Goal: Information Seeking & Learning: Learn about a topic

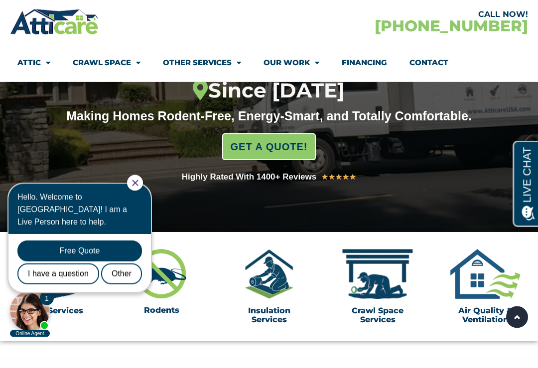
scroll to position [159, 0]
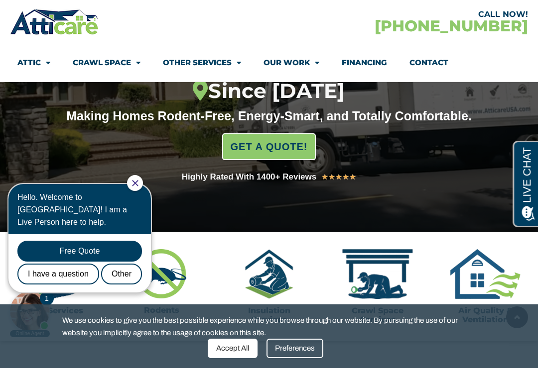
click at [138, 183] on icon "Close Chat" at bounding box center [135, 183] width 6 height 6
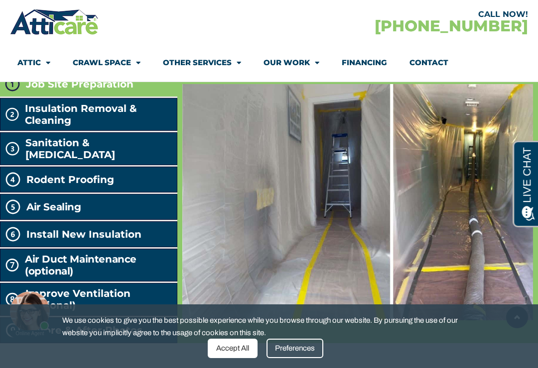
scroll to position [1726, 0]
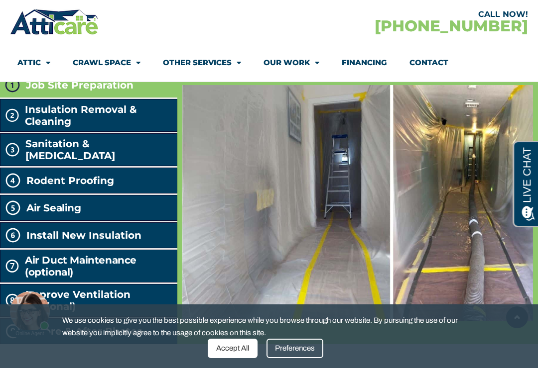
click at [221, 56] on link "Other Services" at bounding box center [202, 62] width 78 height 23
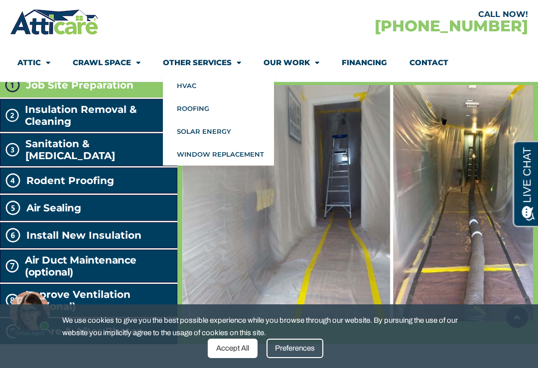
click at [40, 162] on span "Sanitation & [MEDICAL_DATA]" at bounding box center [98, 150] width 147 height 24
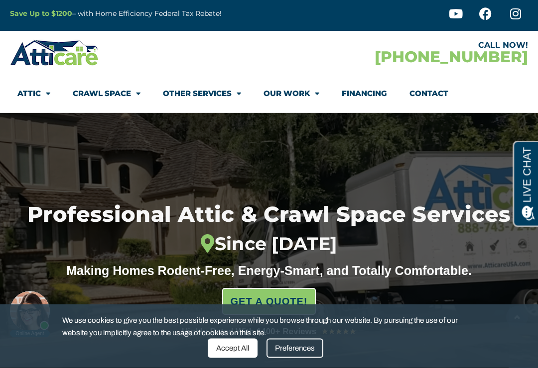
scroll to position [0, 0]
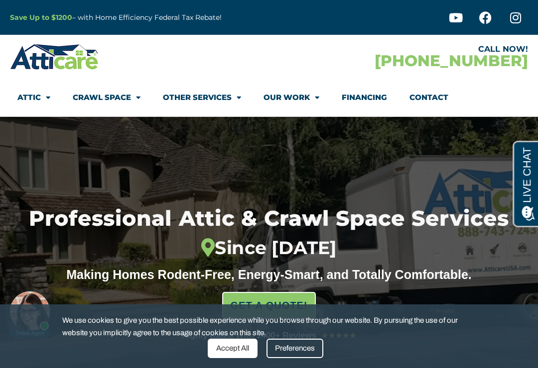
click at [100, 93] on link "Crawl Space" at bounding box center [107, 97] width 68 height 23
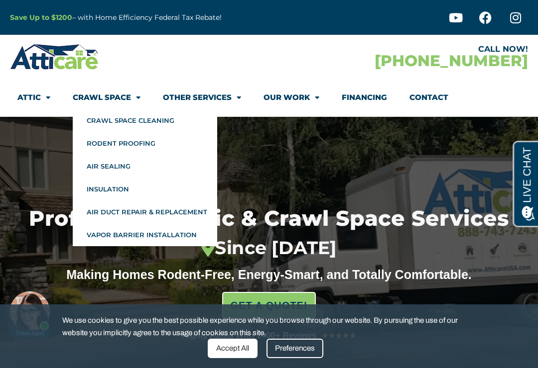
click at [295, 99] on link "Our Work" at bounding box center [291, 97] width 56 height 23
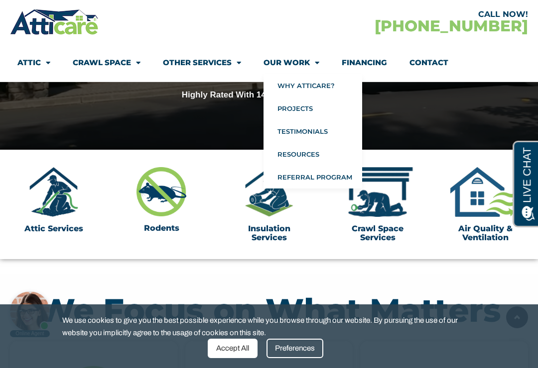
scroll to position [221, 0]
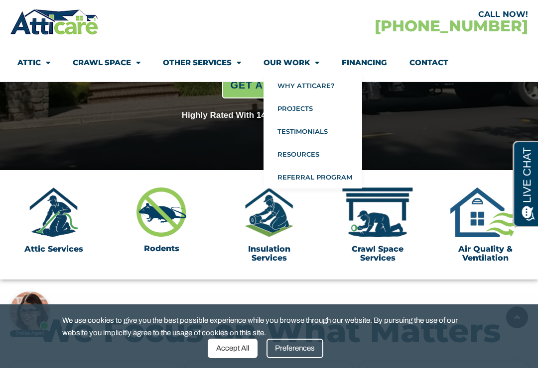
click at [386, 245] on link "Crawl Space Services" at bounding box center [377, 253] width 52 height 18
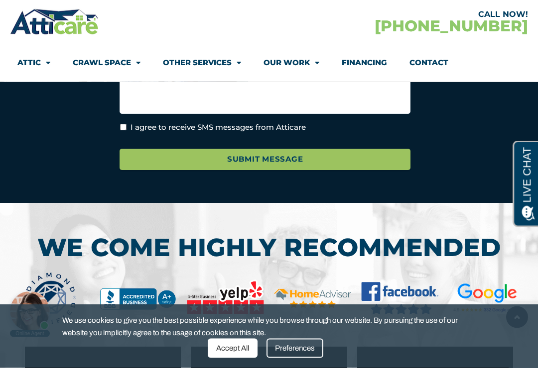
scroll to position [3598, 0]
